Goal: Task Accomplishment & Management: Complete application form

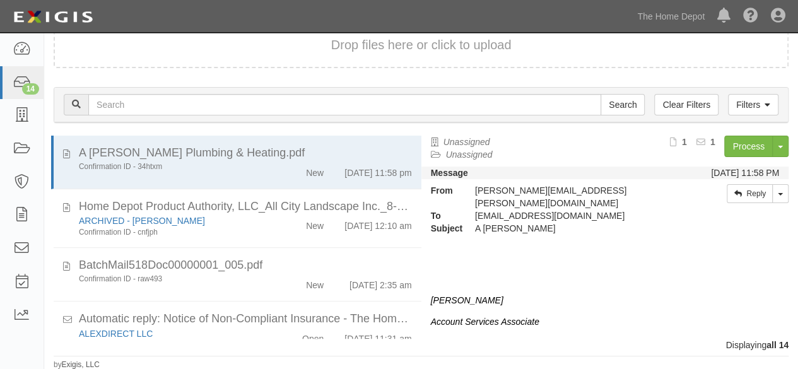
scroll to position [688, 0]
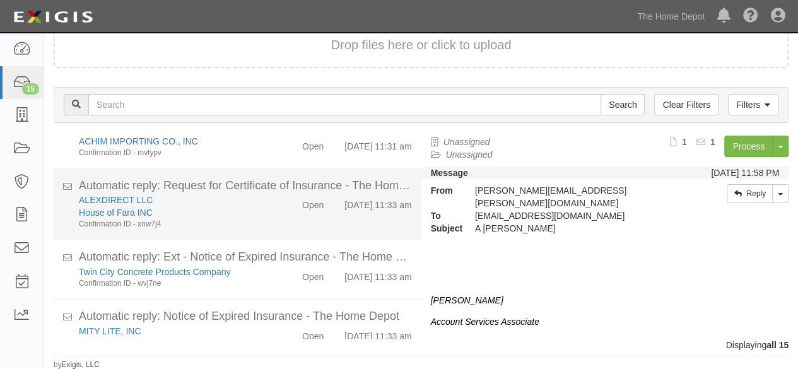
scroll to position [759, 0]
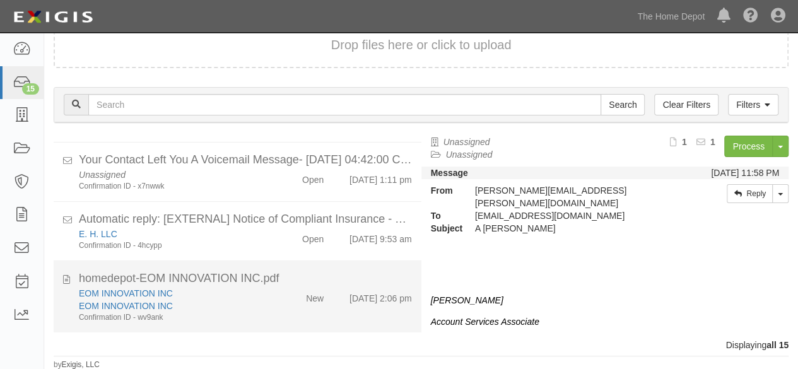
click at [270, 311] on div "EOM INNOVATION INC EOM INNOVATION INC Confirmation ID - wv9ank New [DATE] 2:06 …" at bounding box center [245, 305] width 352 height 36
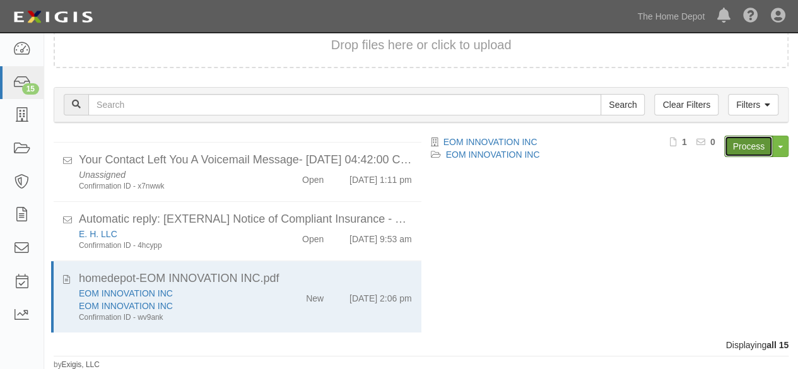
click at [745, 142] on link "Process" at bounding box center [748, 146] width 49 height 21
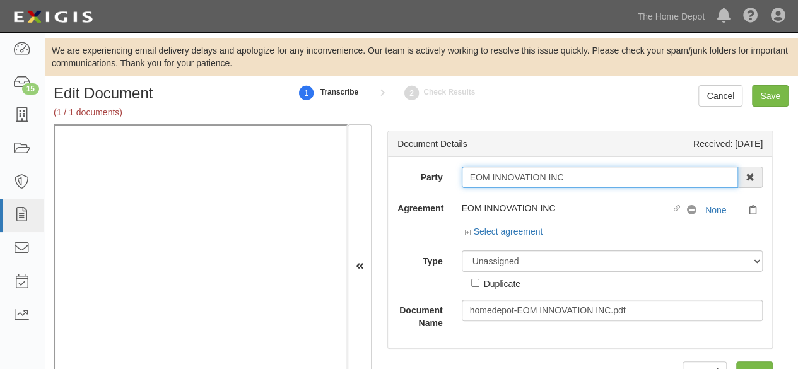
click at [574, 179] on input "EOM INNOVATION INC" at bounding box center [600, 177] width 277 height 21
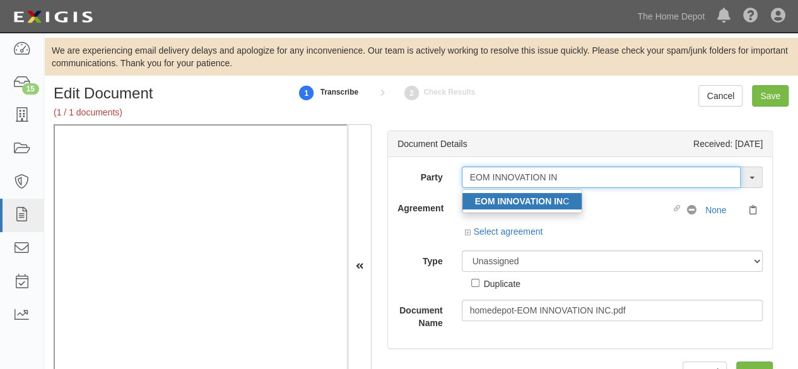
type input "EOM INNOVATION IN"
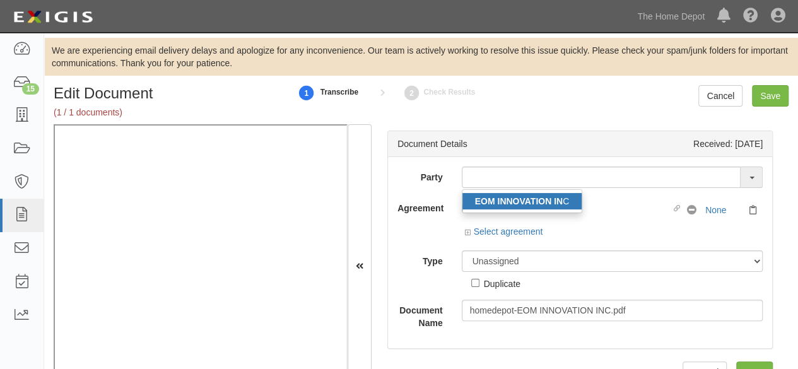
drag, startPoint x: 526, startPoint y: 204, endPoint x: 517, endPoint y: 193, distance: 13.9
click at [526, 204] on strong "EOM INNOVATION IN" at bounding box center [519, 201] width 88 height 10
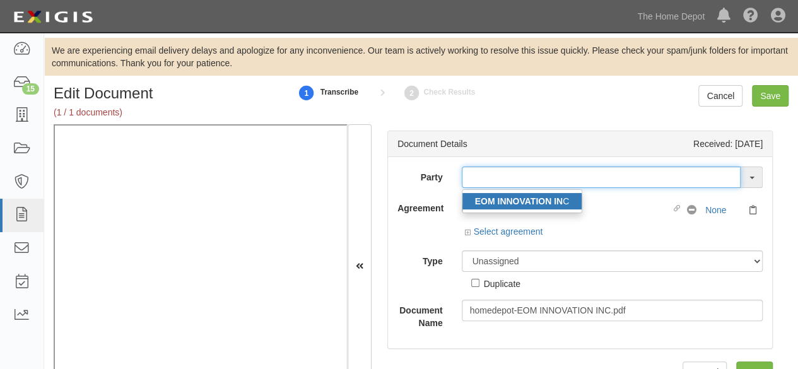
type input "EOM INNOVATION INC"
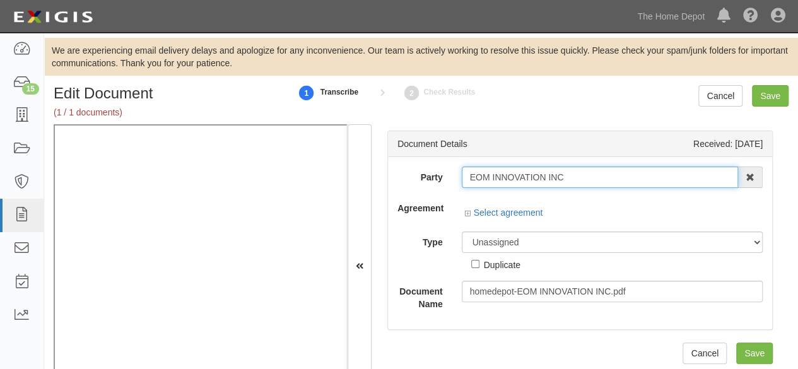
click at [504, 178] on input "EOM INNOVATION INC" at bounding box center [600, 177] width 277 height 21
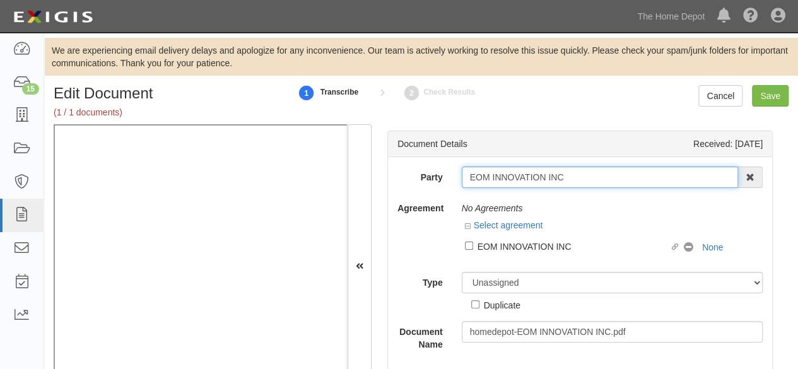
click at [504, 178] on input "EOM INNOVATION INC" at bounding box center [600, 177] width 277 height 21
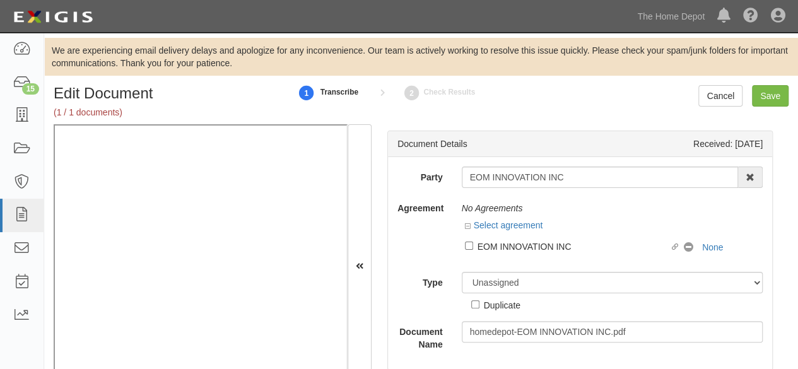
click at [517, 250] on div "EOM INNOVATION INC" at bounding box center [573, 246] width 192 height 14
click at [473, 250] on input "Linked agreement EOM INNOVATION INC Linked agreement" at bounding box center [469, 246] width 8 height 8
checkbox input "true"
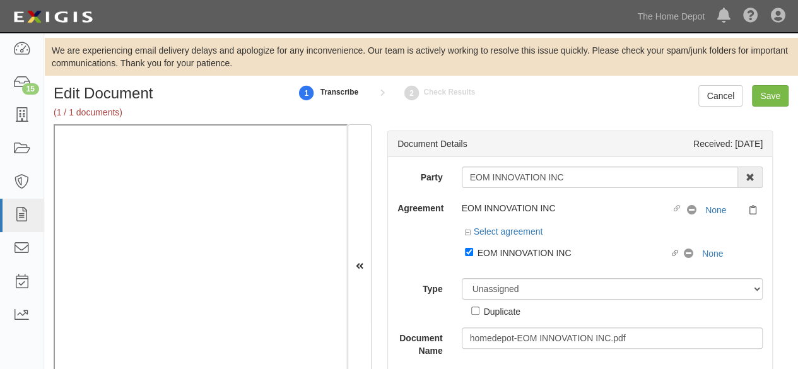
click at [500, 270] on div "Party EOM INNOVATION INC EOM INNOVATION IN C 1000576868 Ontario Inc. 10 STRAWBE…" at bounding box center [579, 262] width 365 height 190
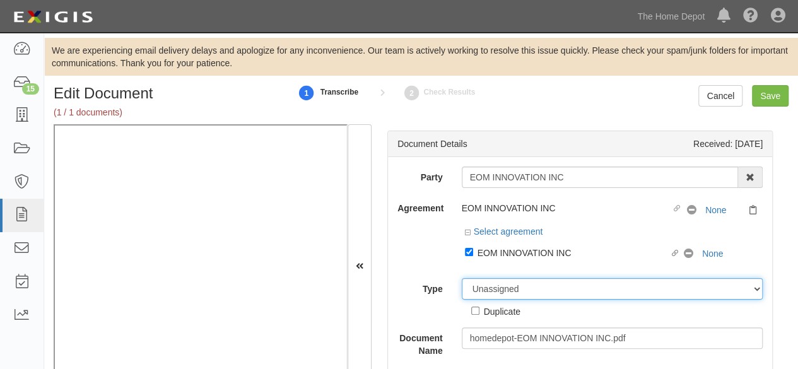
drag, startPoint x: 511, startPoint y: 293, endPoint x: 515, endPoint y: 286, distance: 8.2
click at [513, 293] on select "Unassigned Binder Cancellation Notice Certificate Contract Endorsement Insuranc…" at bounding box center [612, 288] width 301 height 21
select select "CertificateDetail"
click at [462, 278] on select "Unassigned Binder Cancellation Notice Certificate Contract Endorsement Insuranc…" at bounding box center [612, 288] width 301 height 21
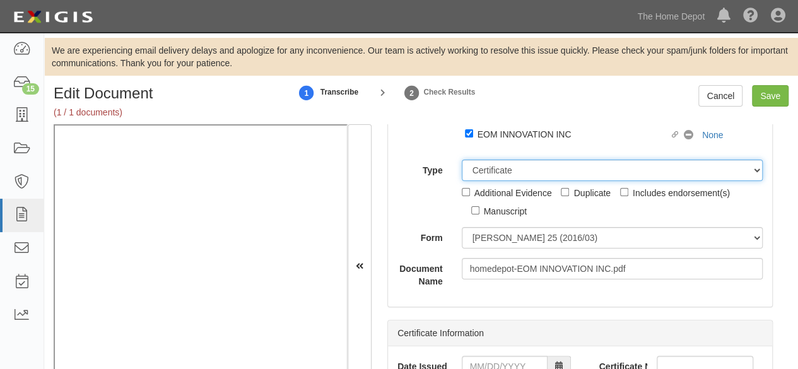
scroll to position [126, 0]
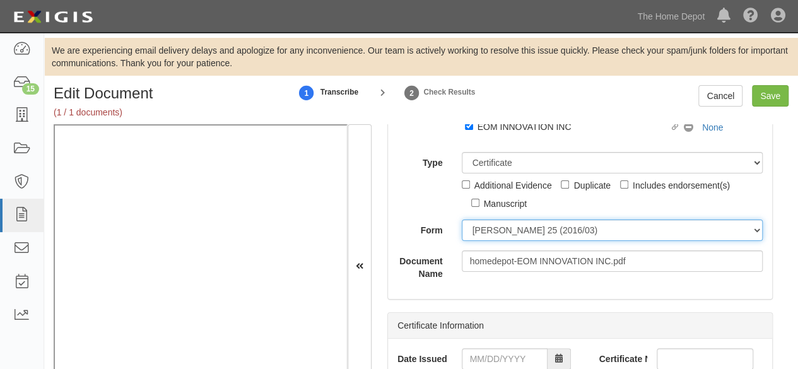
click at [503, 231] on select "ACORD 25 (2016/03) ACORD 101 ACORD 855 NY (2014/05) General" at bounding box center [612, 229] width 301 height 21
select select "GeneralFormDetail"
click at [462, 219] on select "ACORD 25 (2016/03) ACORD 101 ACORD 855 NY (2014/05) General" at bounding box center [612, 229] width 301 height 21
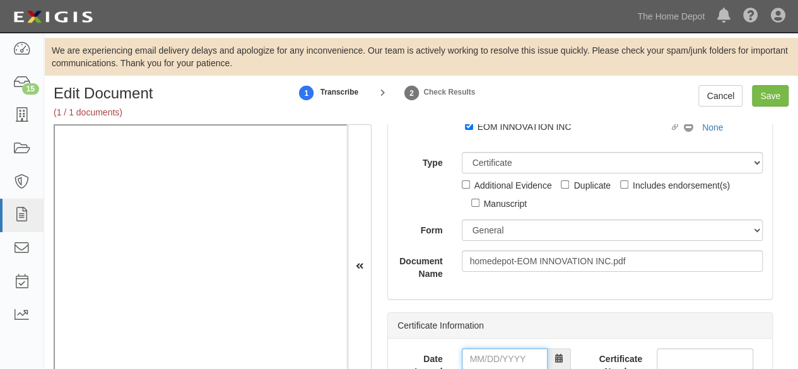
drag, startPoint x: 508, startPoint y: 354, endPoint x: 513, endPoint y: 349, distance: 7.2
click at [508, 354] on input "Date Issued" at bounding box center [505, 358] width 86 height 21
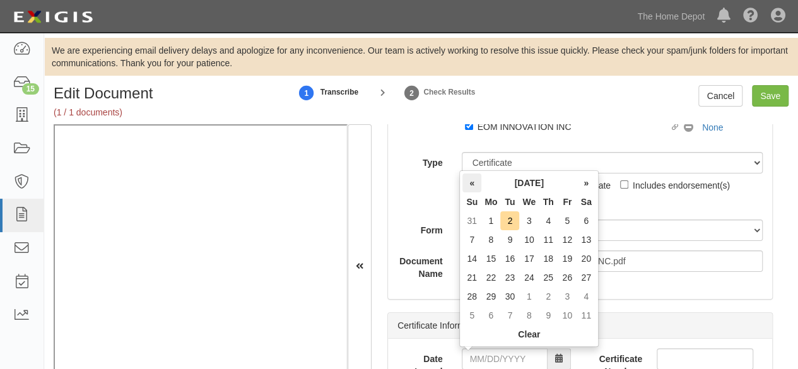
click at [472, 183] on th "«" at bounding box center [471, 182] width 19 height 19
click at [566, 296] on td "29" at bounding box center [567, 296] width 19 height 19
type input "08/29/2025"
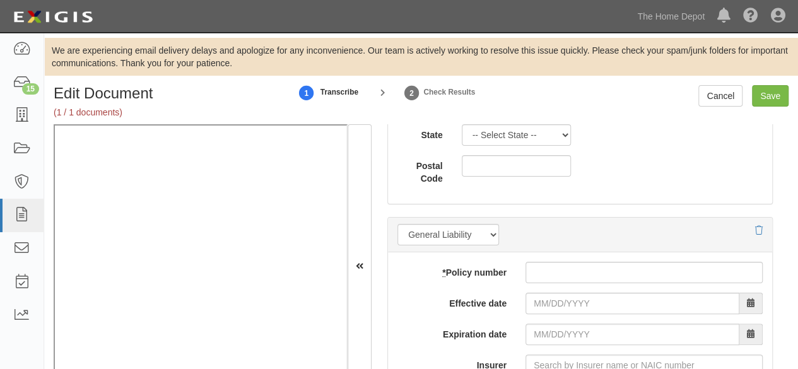
scroll to position [1072, 0]
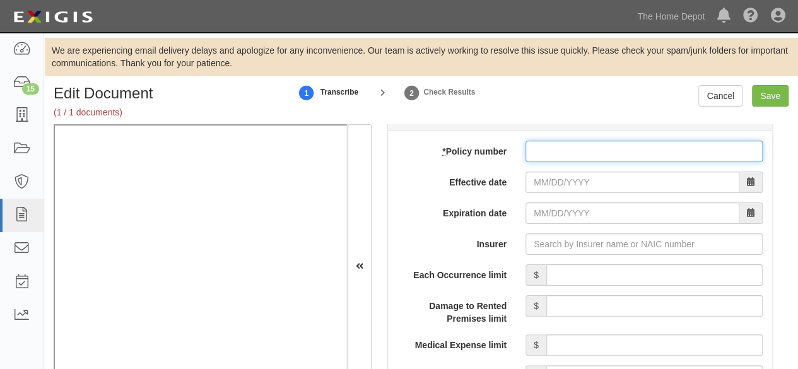
click at [531, 147] on input "* Policy number" at bounding box center [643, 151] width 237 height 21
paste input "10550006800066731925"
type input "10550006800066731925"
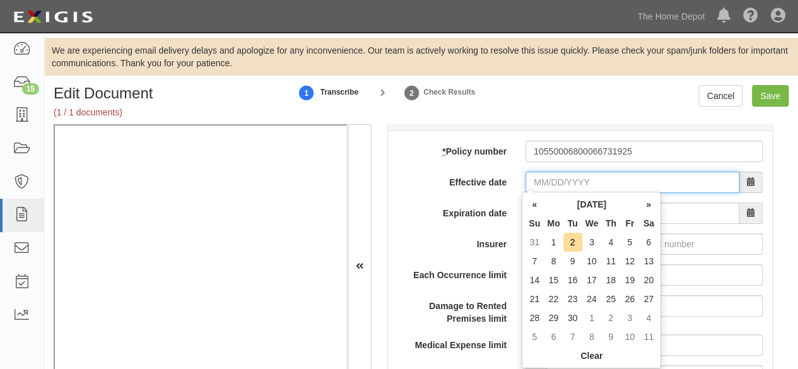
click at [538, 172] on input "Effective date" at bounding box center [632, 182] width 214 height 21
click at [531, 206] on th "«" at bounding box center [534, 204] width 19 height 19
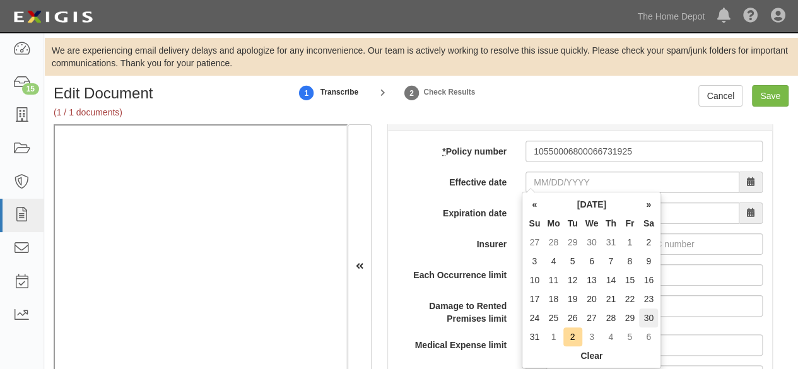
click at [650, 317] on td "30" at bounding box center [648, 317] width 19 height 19
type input "08/30/2025"
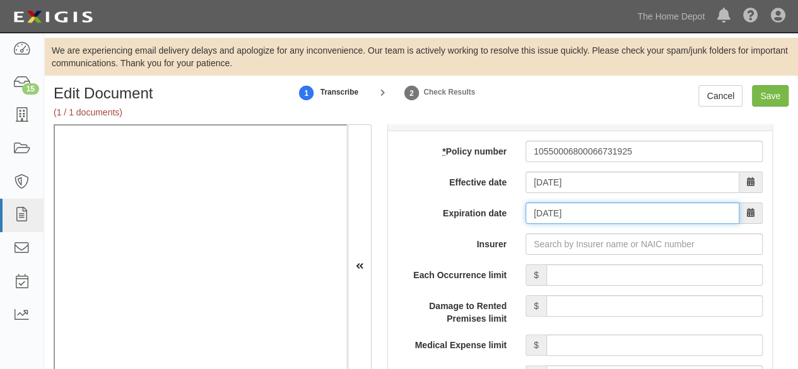
click at [555, 213] on input "08/30/2026" at bounding box center [632, 212] width 214 height 21
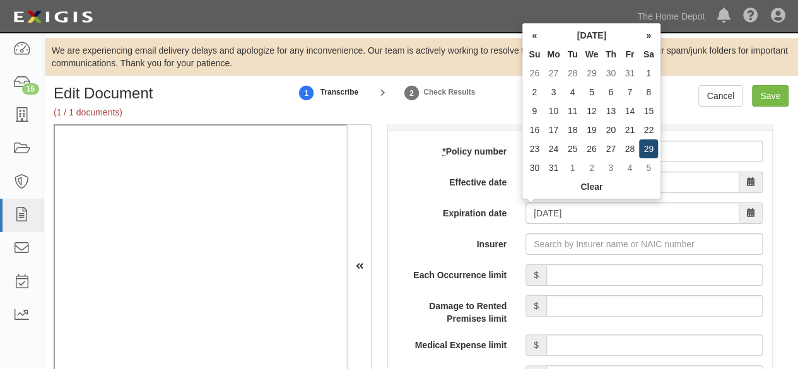
click at [648, 143] on td "29" at bounding box center [648, 148] width 19 height 19
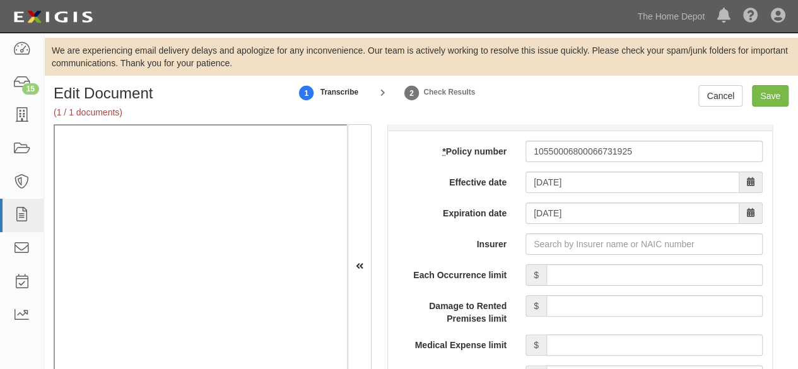
type input "08/29/2026"
click at [582, 248] on input "Insurer" at bounding box center [643, 243] width 237 height 21
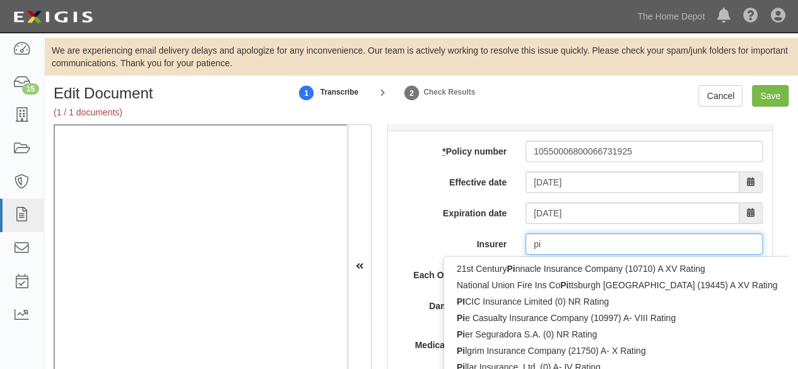
type input "pin"
type input "ping An Health Ins Co of China Ltd (0) A- XII Rating"
type input "ping"
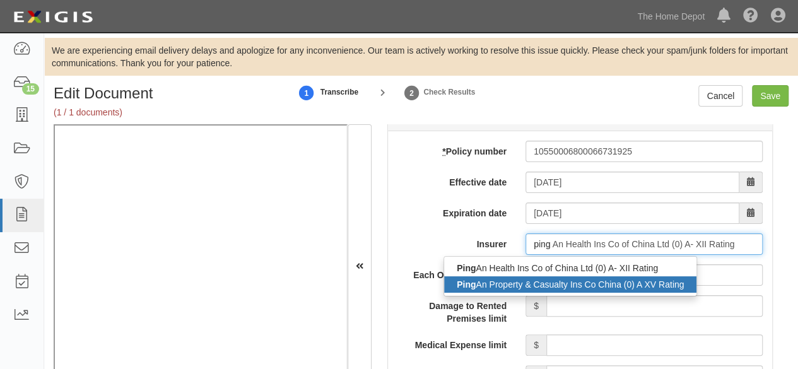
click at [555, 286] on div "Ping An Property & Casualty Ins Co China (0) A XV Rating" at bounding box center [570, 284] width 252 height 16
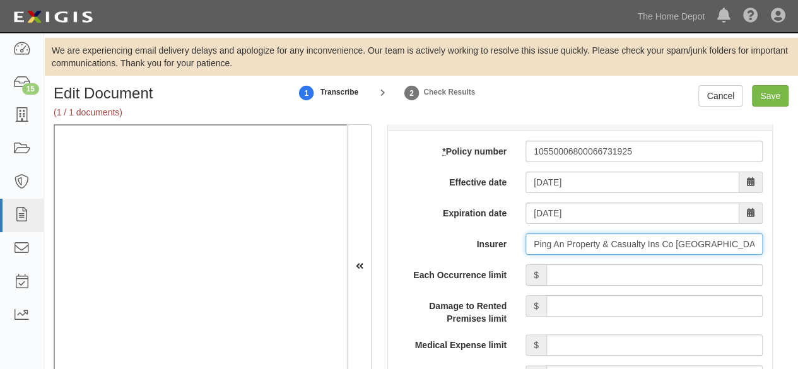
type input "Ping An Property & Casualty Ins Co China (0) A XV Rating"
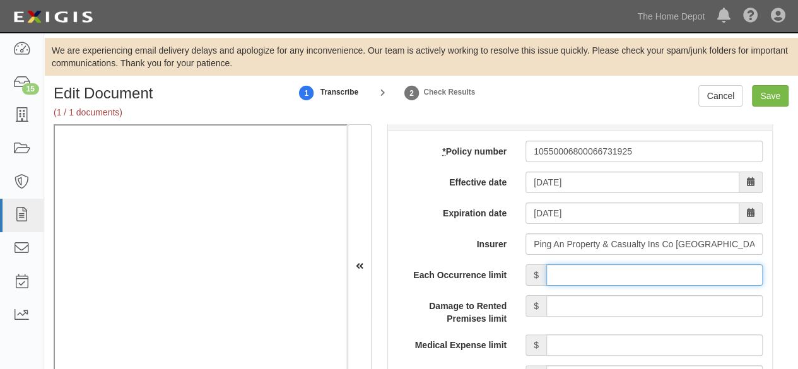
drag, startPoint x: 618, startPoint y: 271, endPoint x: 623, endPoint y: 266, distance: 7.6
click at [621, 272] on input "Each Occurrence limit" at bounding box center [654, 274] width 216 height 21
type input "8,000,000"
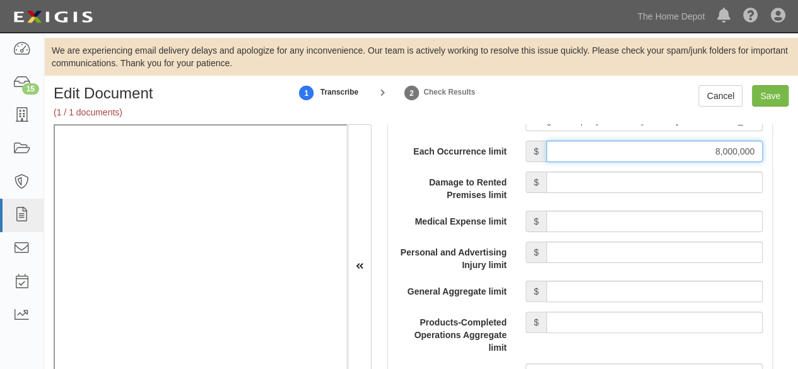
scroll to position [1198, 0]
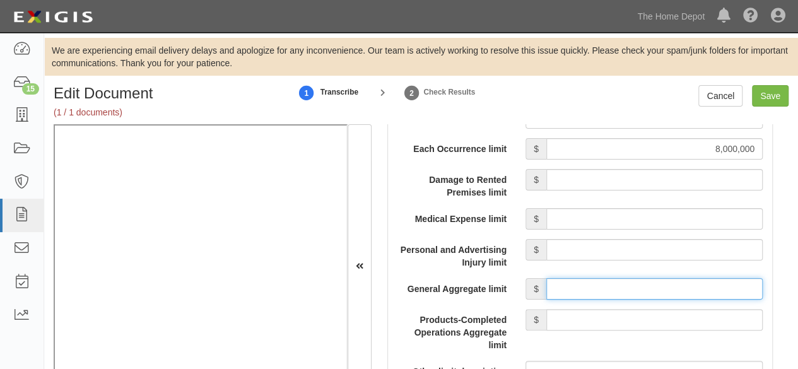
drag, startPoint x: 600, startPoint y: 289, endPoint x: 609, endPoint y: 276, distance: 15.0
click at [604, 283] on input "General Aggregate limit" at bounding box center [654, 288] width 216 height 21
type input "8,000,000"
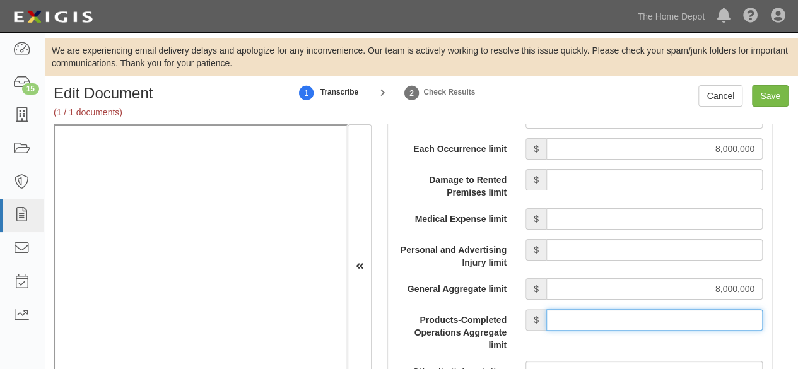
drag, startPoint x: 625, startPoint y: 315, endPoint x: 628, endPoint y: 306, distance: 9.2
click at [628, 309] on input "Products-Completed Operations Aggregate limit" at bounding box center [654, 319] width 216 height 21
type input "8,000,000"
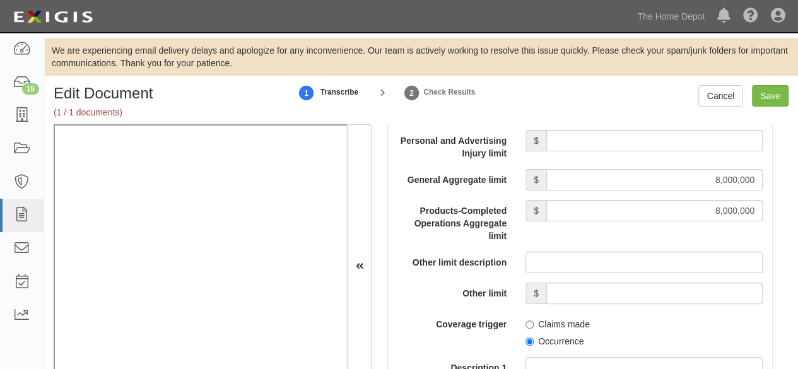
scroll to position [1324, 0]
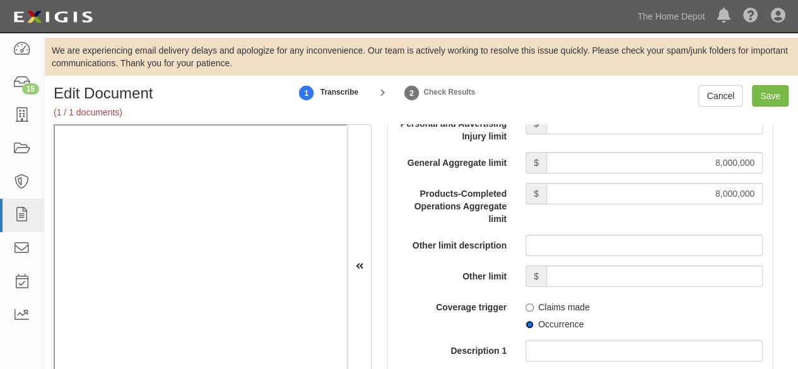
drag, startPoint x: 527, startPoint y: 324, endPoint x: 533, endPoint y: 309, distance: 16.2
click at [527, 324] on input "Occurrence" at bounding box center [529, 324] width 8 height 8
radio input "true"
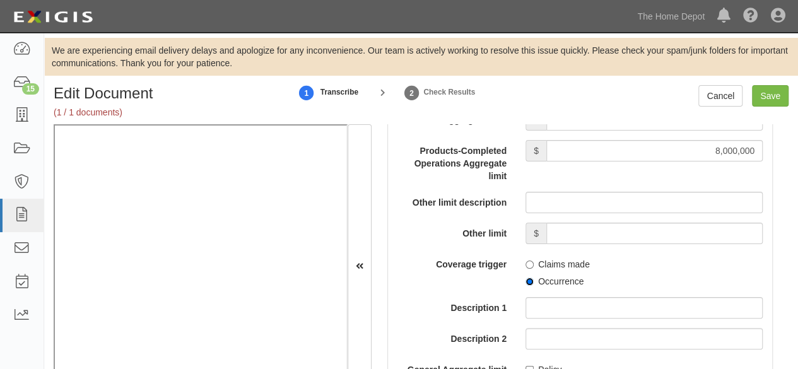
scroll to position [1388, 0]
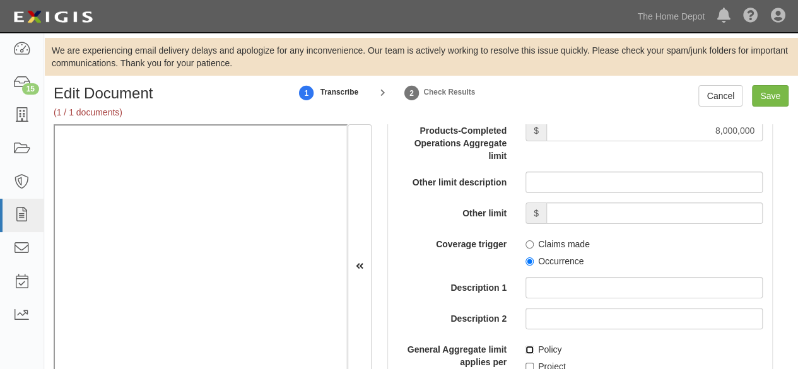
click at [526, 349] on input "Policy" at bounding box center [529, 350] width 8 height 8
checkbox input "true"
click at [763, 100] on input "Save" at bounding box center [770, 95] width 37 height 21
type input "8000000"
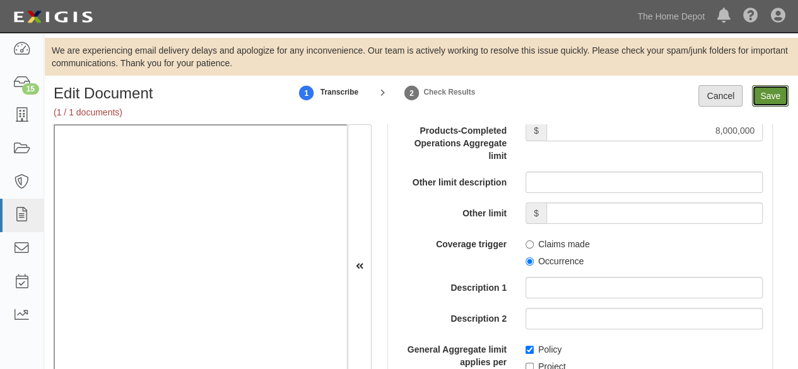
type input "8000000"
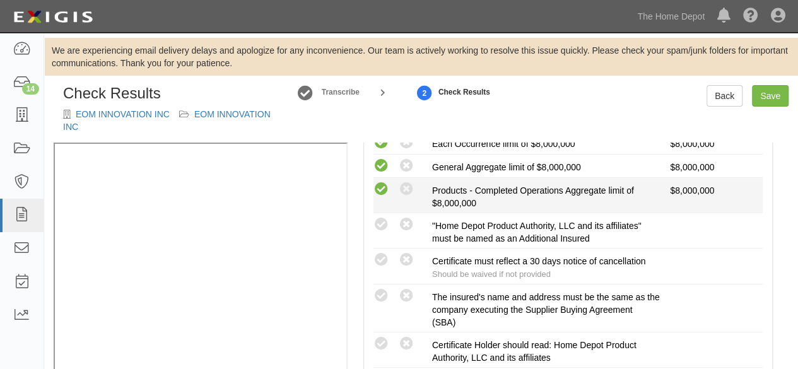
scroll to position [378, 0]
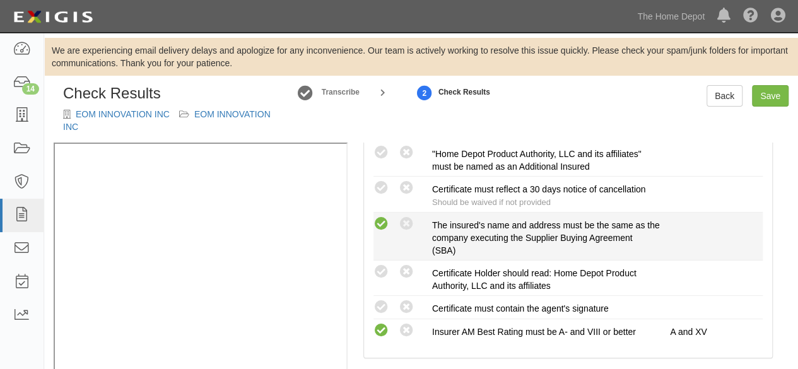
drag, startPoint x: 381, startPoint y: 224, endPoint x: 375, endPoint y: 225, distance: 6.4
click at [381, 224] on icon at bounding box center [381, 224] width 16 height 16
radio input "true"
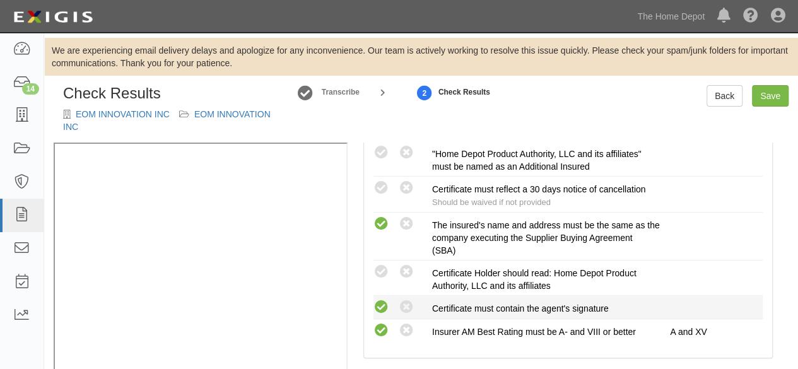
click at [379, 303] on icon at bounding box center [381, 308] width 16 height 16
radio input "true"
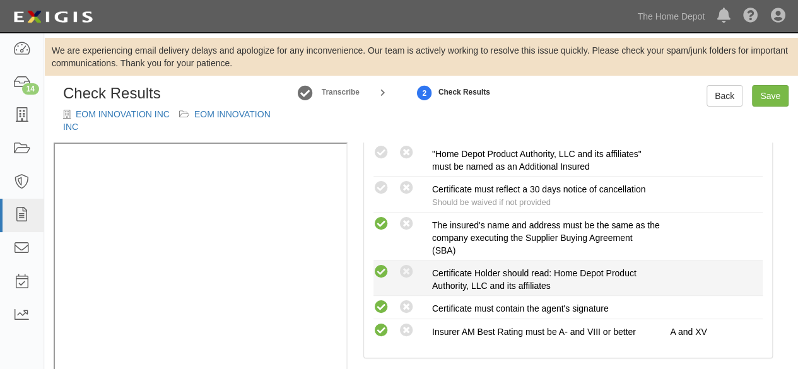
click at [386, 267] on icon at bounding box center [381, 272] width 16 height 16
radio input "true"
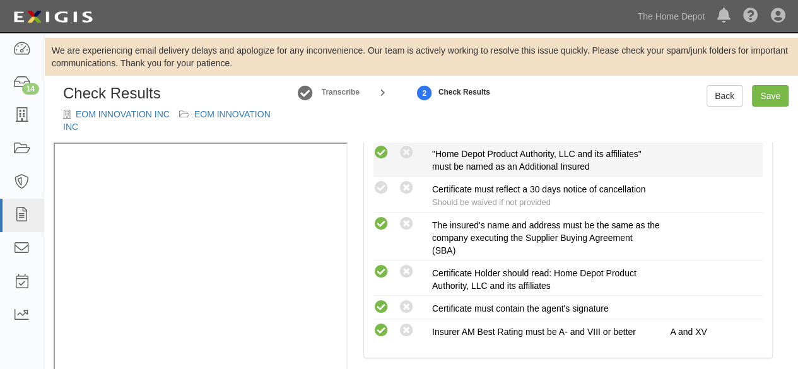
click at [381, 146] on icon at bounding box center [381, 153] width 16 height 16
radio input "true"
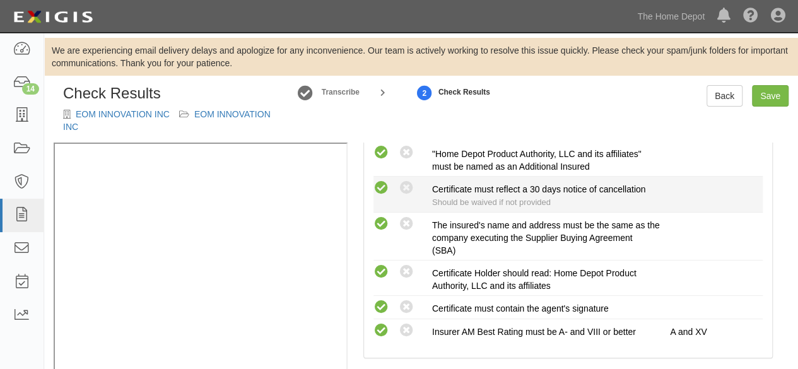
click at [381, 189] on icon at bounding box center [381, 188] width 16 height 16
radio input "true"
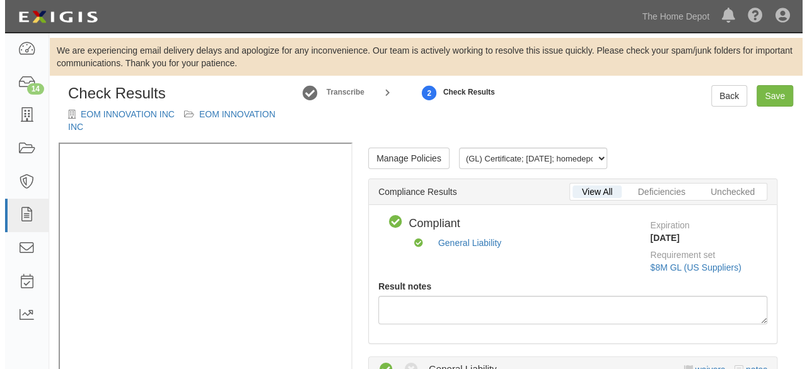
scroll to position [0, 0]
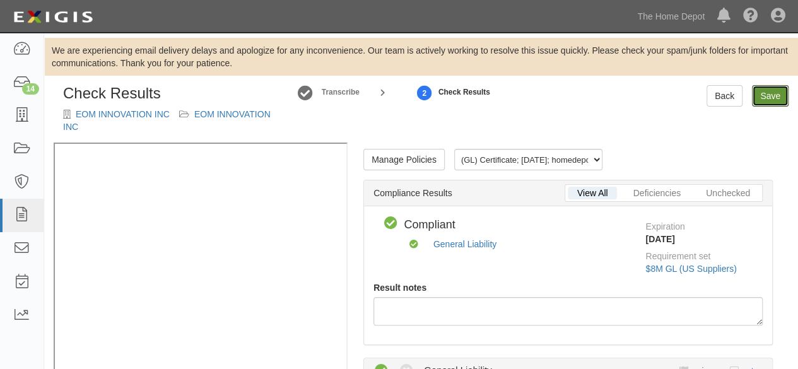
click at [761, 100] on link "Save" at bounding box center [770, 95] width 37 height 21
radio input "true"
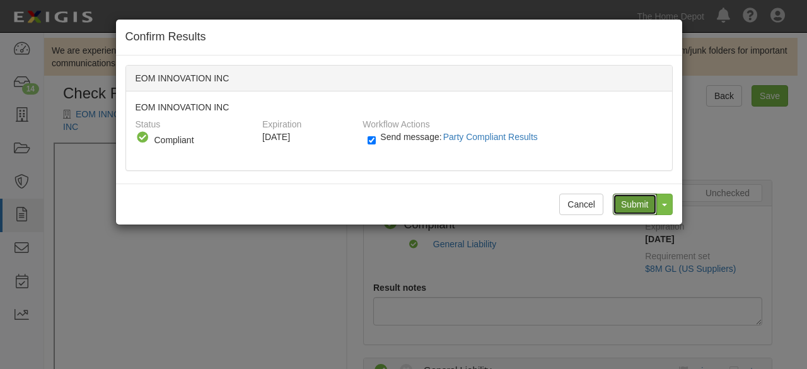
drag, startPoint x: 629, startPoint y: 202, endPoint x: 266, endPoint y: 86, distance: 381.4
click at [629, 201] on input "Submit" at bounding box center [635, 204] width 44 height 21
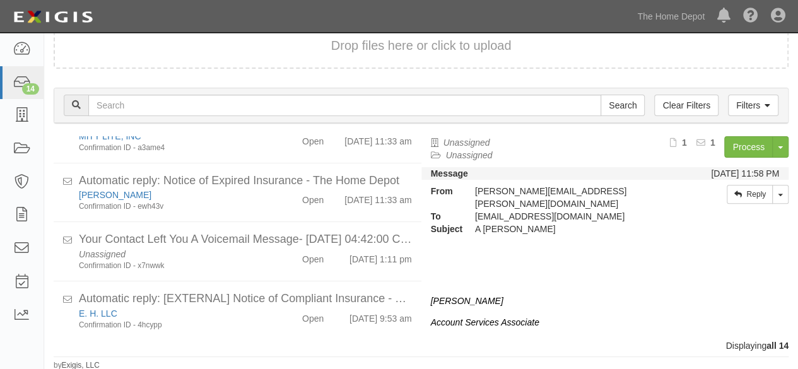
scroll to position [688, 0]
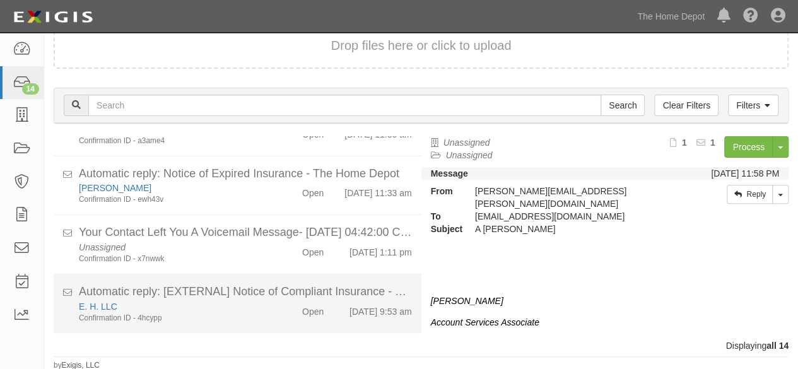
click at [221, 315] on div "Confirmation ID - 4hcypp" at bounding box center [172, 318] width 186 height 11
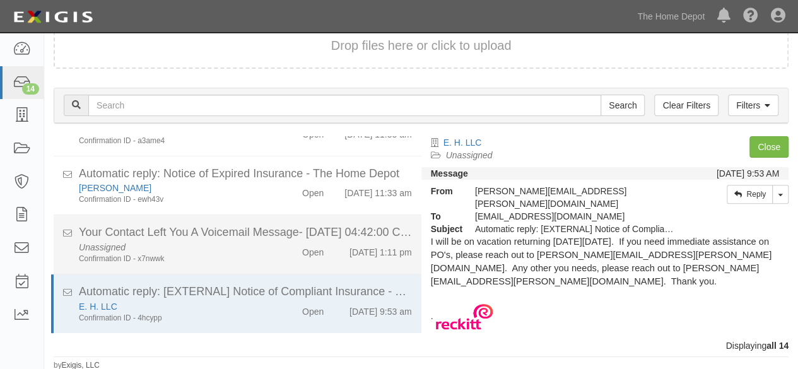
click at [247, 255] on div "Confirmation ID - x7nwwk" at bounding box center [172, 259] width 186 height 11
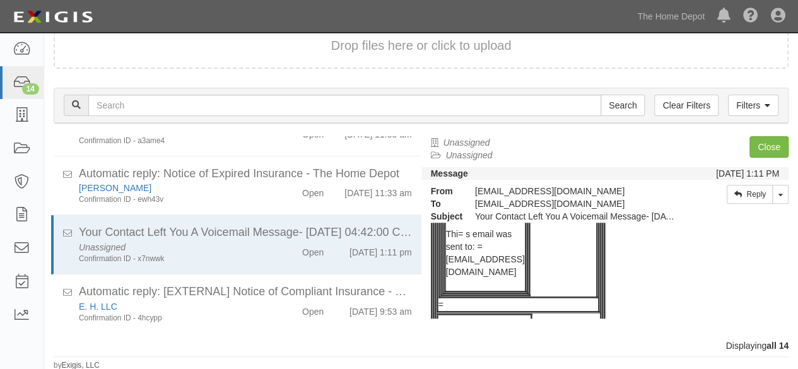
scroll to position [441, 0]
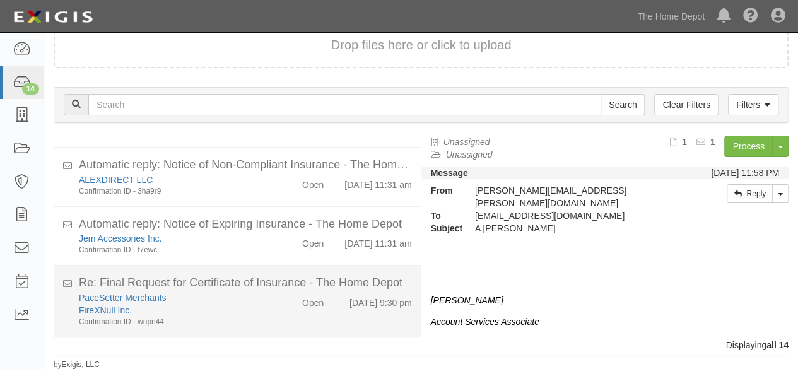
scroll to position [378, 0]
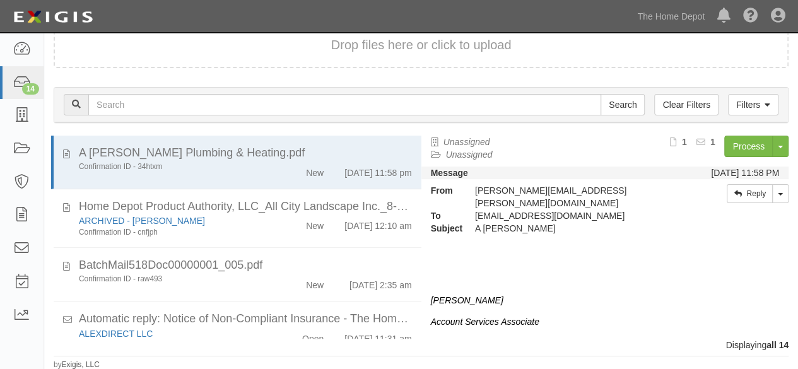
scroll to position [688, 0]
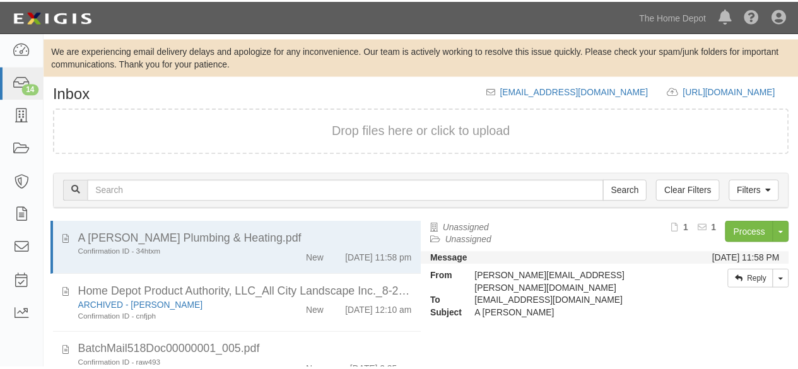
scroll to position [86, 0]
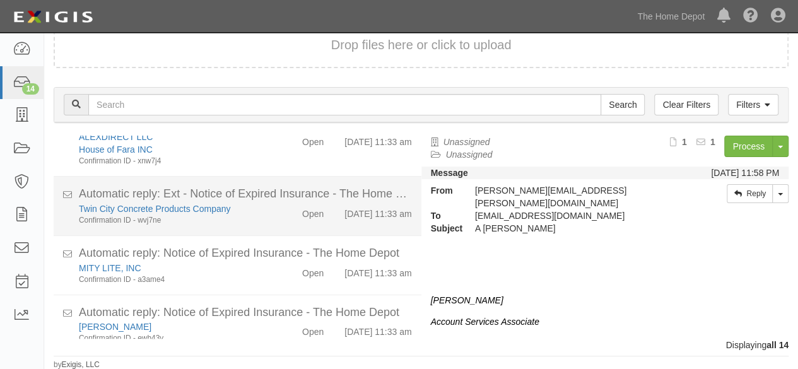
scroll to position [688, 0]
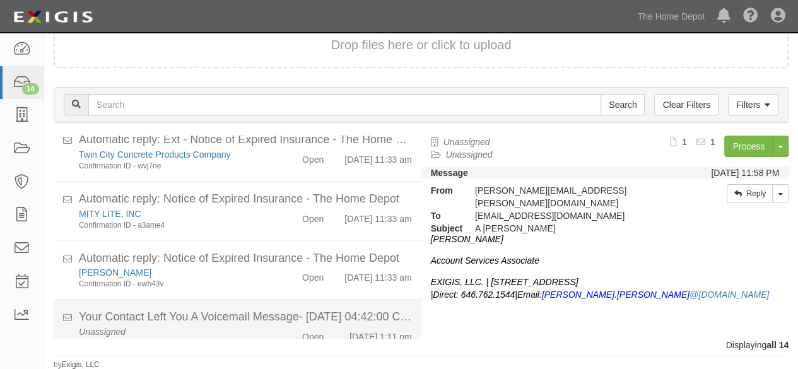
scroll to position [688, 0]
